Goal: Task Accomplishment & Management: Manage account settings

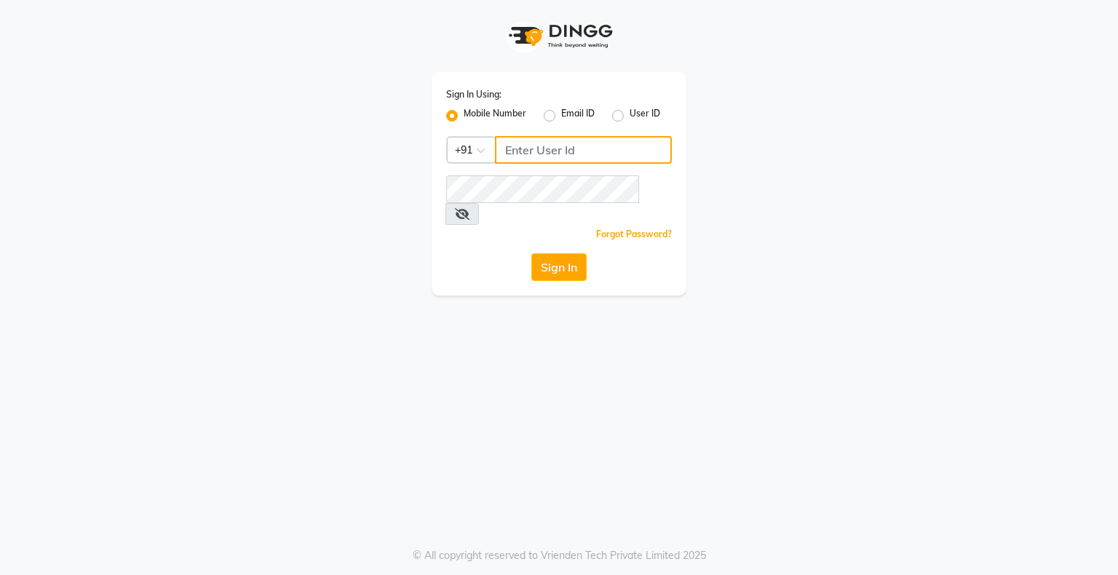
type input "8070368871"
click at [630, 116] on label "User ID" at bounding box center [645, 115] width 31 height 17
click at [630, 116] on input "User ID" at bounding box center [634, 111] width 9 height 9
radio input "true"
radio input "false"
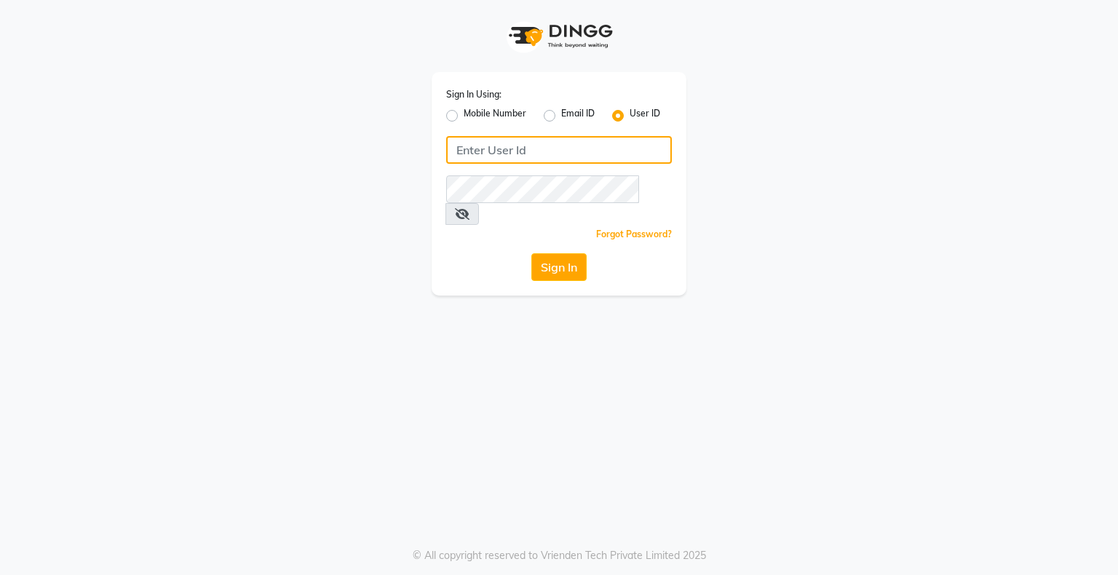
click at [507, 150] on input "Username" at bounding box center [559, 150] width 226 height 28
type input "sachins"
click at [868, 300] on div "Sign In Using: Mobile Number Email ID User ID sachins Remember me Forgot Passwo…" at bounding box center [559, 287] width 1118 height 575
click at [545, 256] on button "Sign In" at bounding box center [558, 267] width 55 height 28
